Goal: Find specific page/section: Find specific page/section

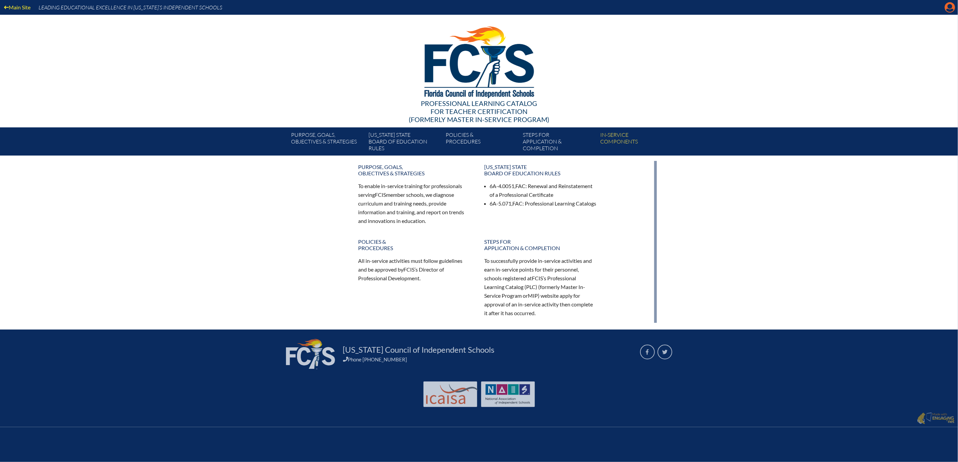
click at [949, 7] on icon "Manage account" at bounding box center [950, 7] width 11 height 11
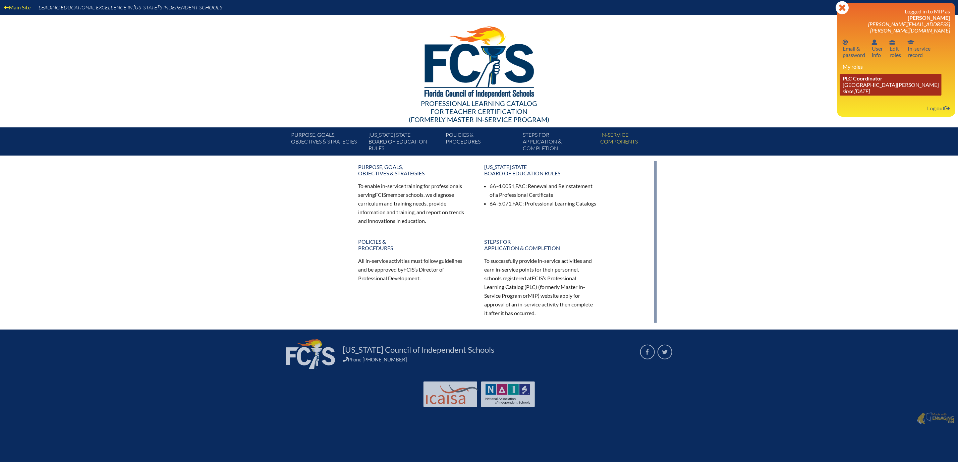
click at [851, 82] on span "PLC Coordinator" at bounding box center [863, 78] width 40 height 6
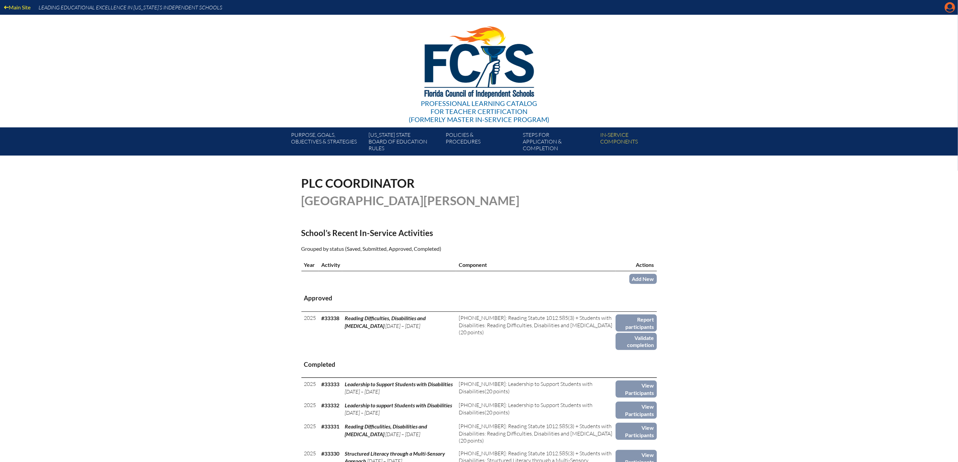
click at [946, 9] on icon "Manage account" at bounding box center [950, 7] width 11 height 11
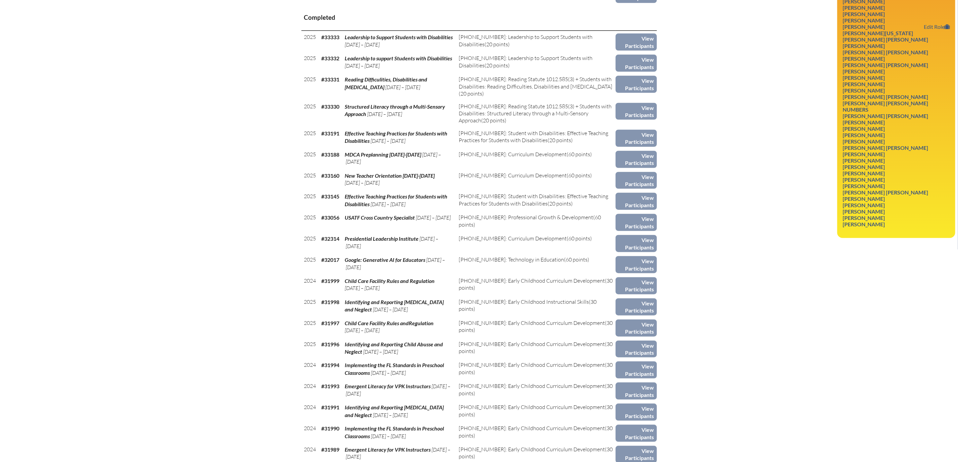
scroll to position [352, 0]
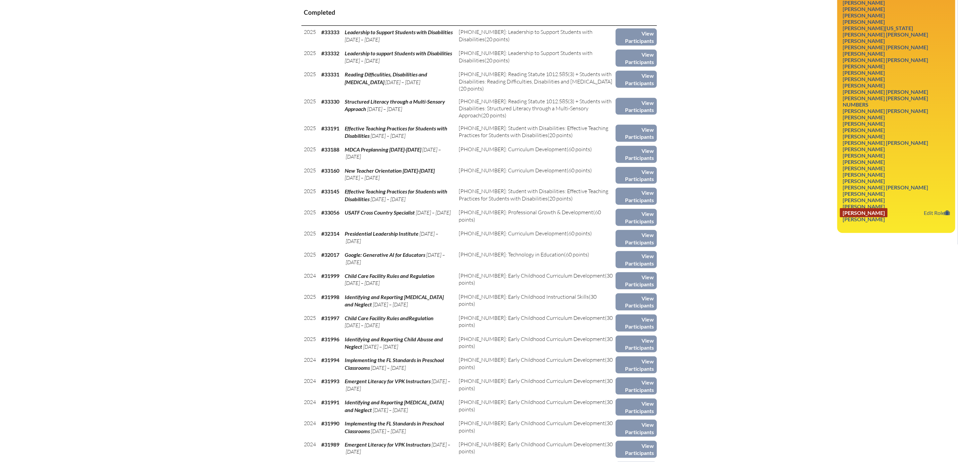
click at [887, 217] on link "[PERSON_NAME]" at bounding box center [864, 212] width 48 height 9
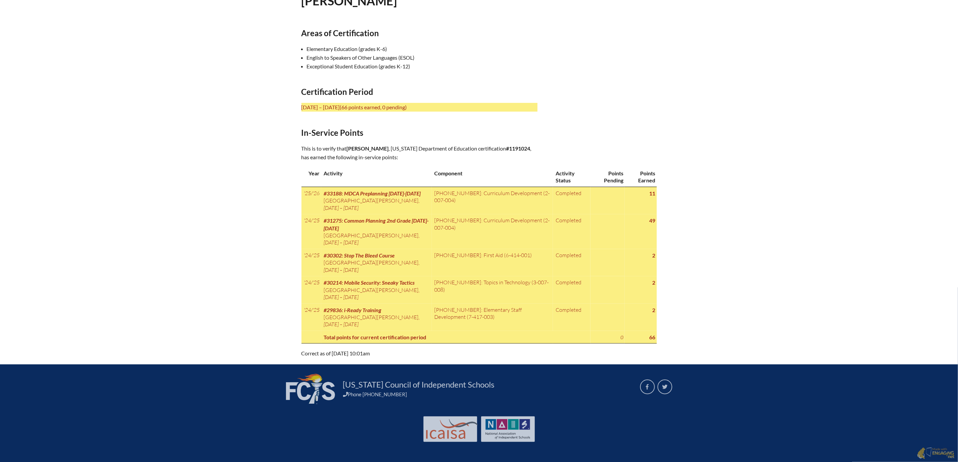
scroll to position [302, 0]
